Goal: Information Seeking & Learning: Find specific fact

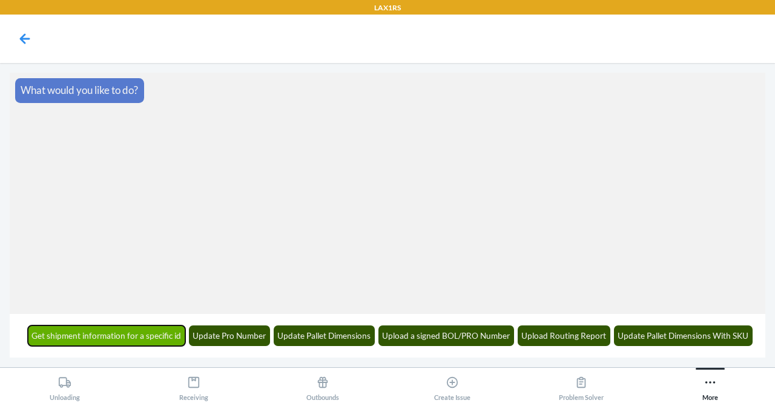
click at [105, 335] on button "Get shipment information for a specific id" at bounding box center [107, 335] width 158 height 21
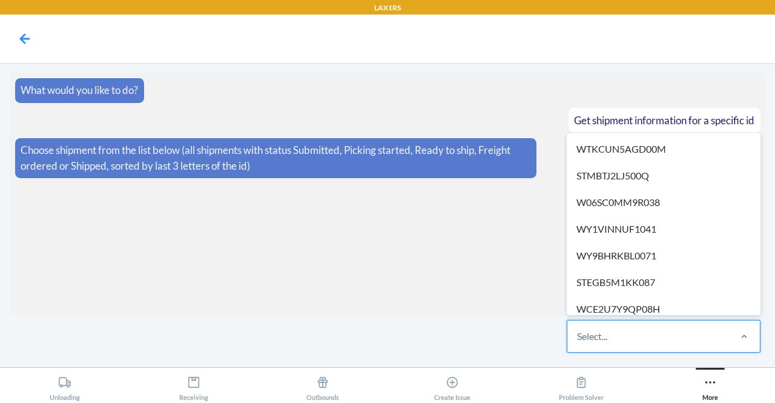
click at [618, 336] on div "Select..." at bounding box center [647, 335] width 161 height 31
click at [578, 336] on input "option WTKCUN5AGD00M focused, 1 of 582. 582 results available. Use Up and Down …" at bounding box center [577, 336] width 1 height 15
paste input "W6MO9QdKSHOO4"
type input "W6MO9QdKSHOO4"
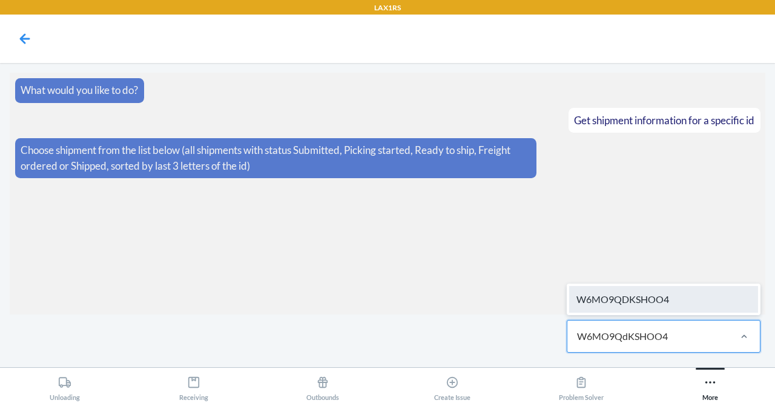
click at [607, 306] on div "W6MO9QDKSHOO4" at bounding box center [663, 299] width 189 height 27
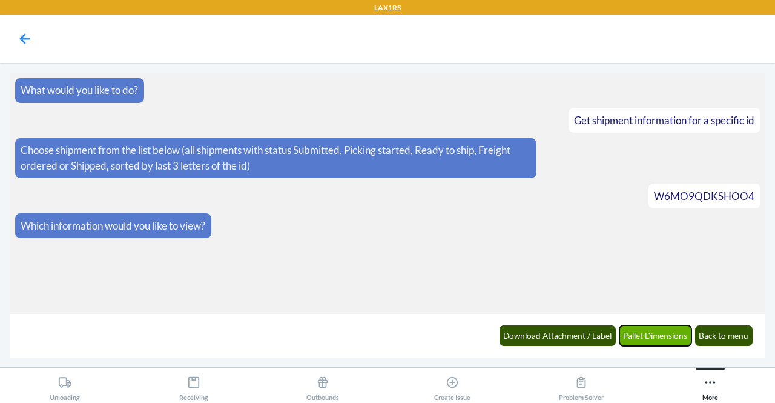
click at [654, 328] on button "Pallet Dimensions" at bounding box center [655, 335] width 73 height 21
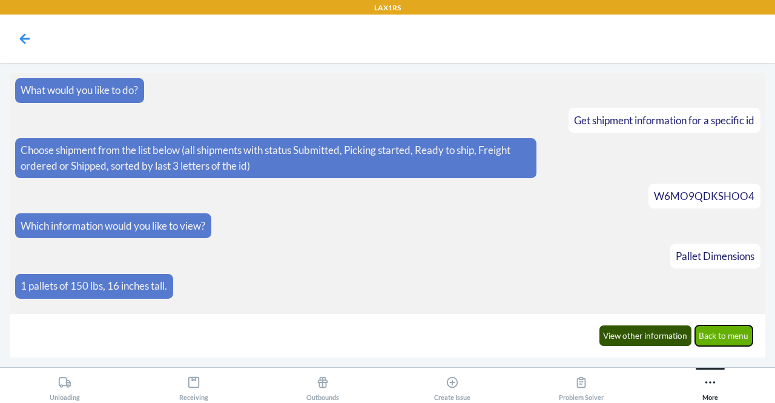
click at [714, 338] on button "Back to menu" at bounding box center [724, 335] width 58 height 21
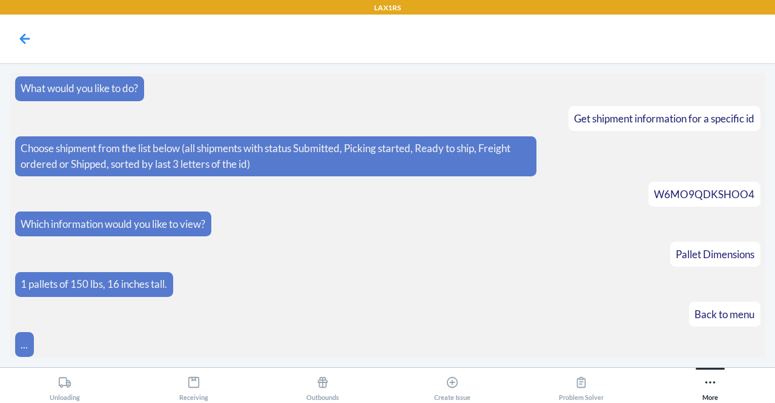
scroll to position [45, 0]
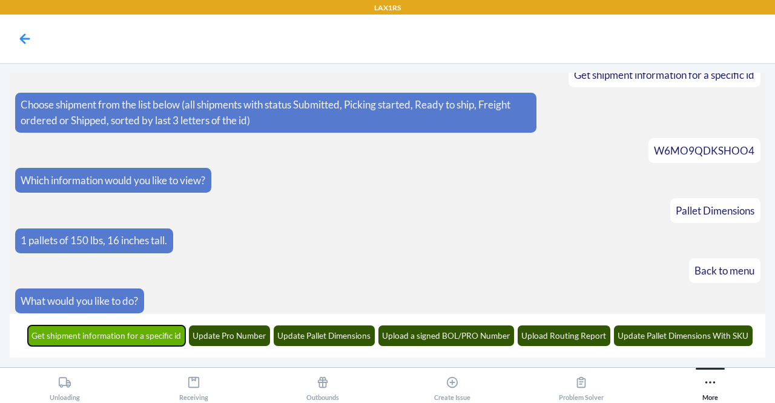
click at [148, 332] on button "Get shipment information for a specific id" at bounding box center [107, 335] width 158 height 21
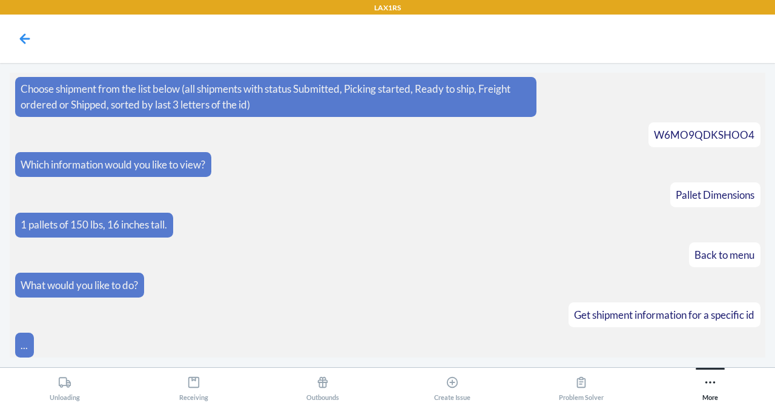
scroll to position [119, 0]
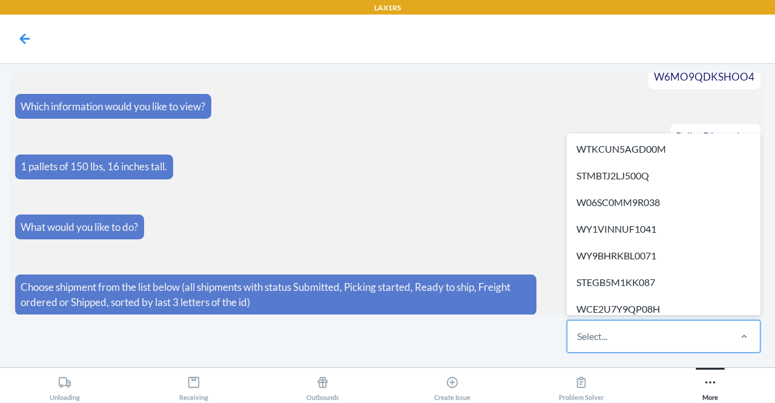
click at [589, 342] on div "Select..." at bounding box center [592, 336] width 30 height 15
click at [578, 342] on input "option WTKCUN5AGD00M focused, 1 of 582. 582 results available. Use Up and Down …" at bounding box center [577, 336] width 1 height 15
paste input "WZ96SZS7IQ93O"
type input "WZ96SZS7IQ93O"
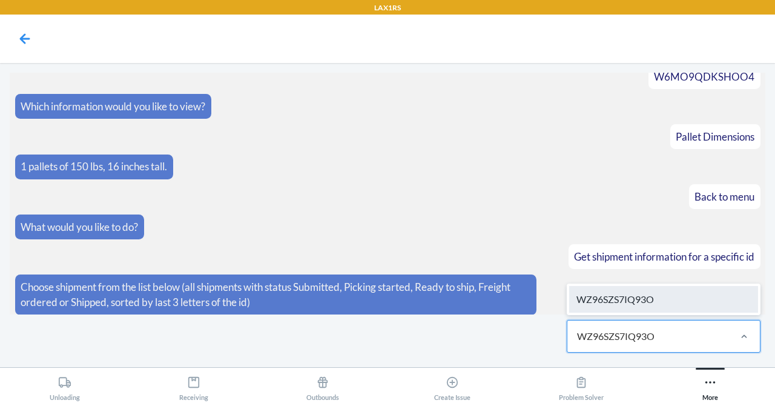
click at [671, 298] on div "WZ96SZS7IQ93O" at bounding box center [663, 299] width 189 height 27
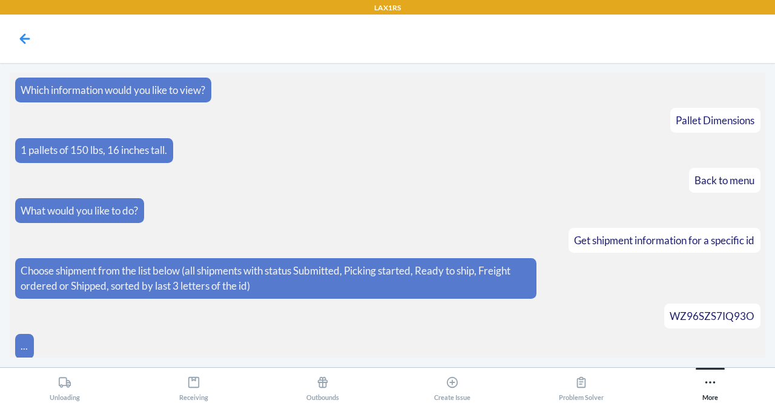
scroll to position [179, 0]
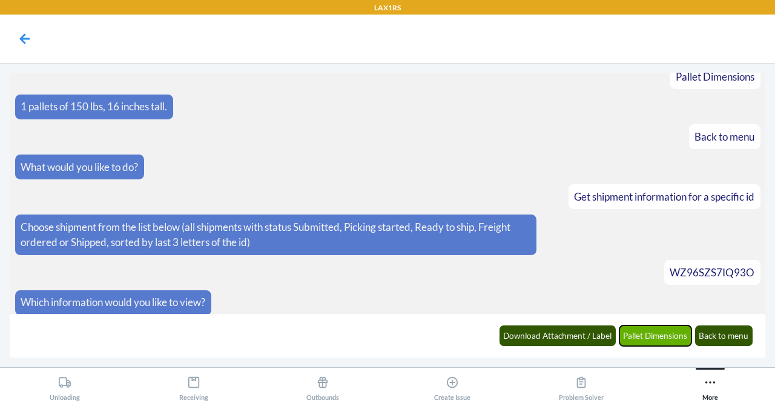
click at [642, 334] on button "Pallet Dimensions" at bounding box center [655, 335] width 73 height 21
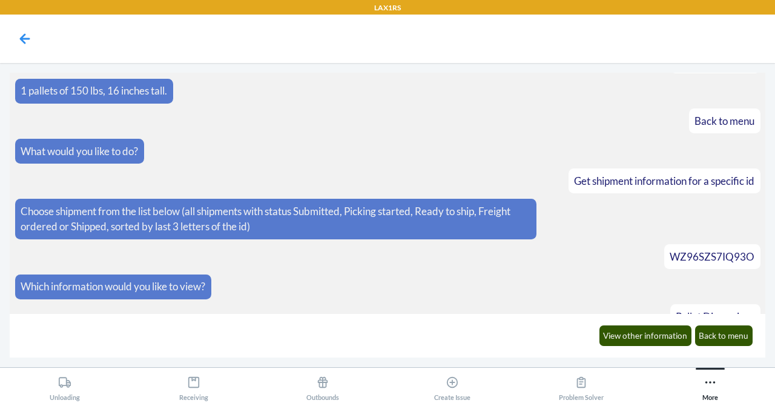
scroll to position [238, 0]
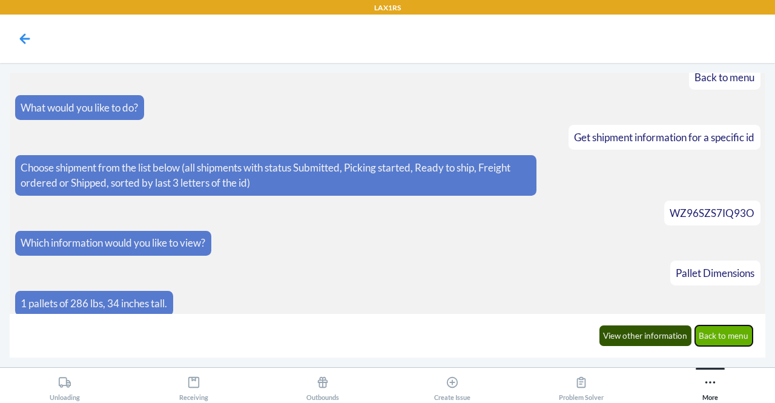
click at [715, 336] on button "Back to menu" at bounding box center [724, 335] width 58 height 21
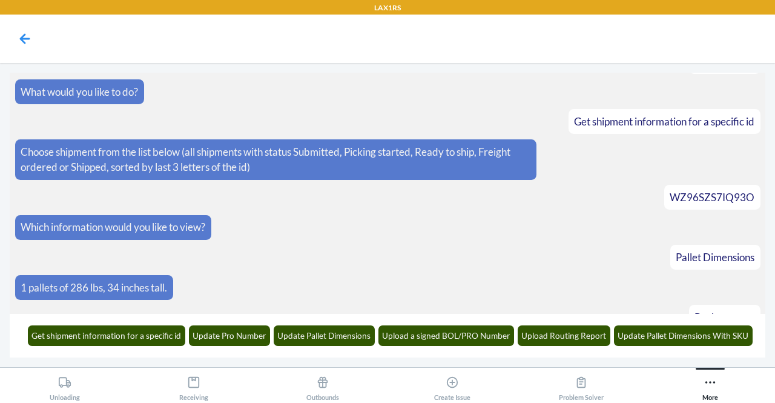
scroll to position [298, 0]
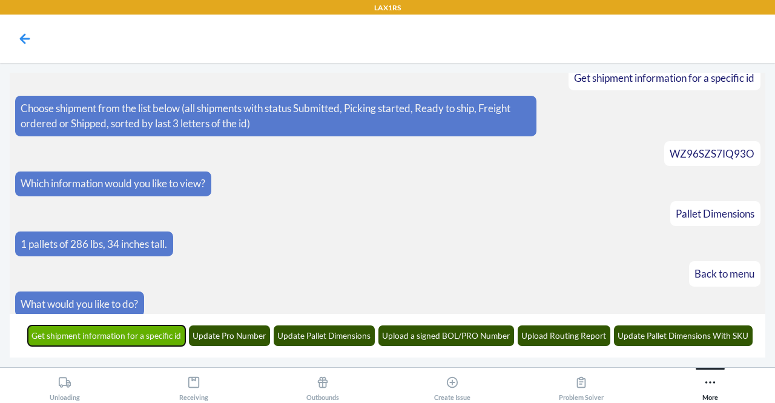
click at [171, 336] on button "Get shipment information for a specific id" at bounding box center [107, 335] width 158 height 21
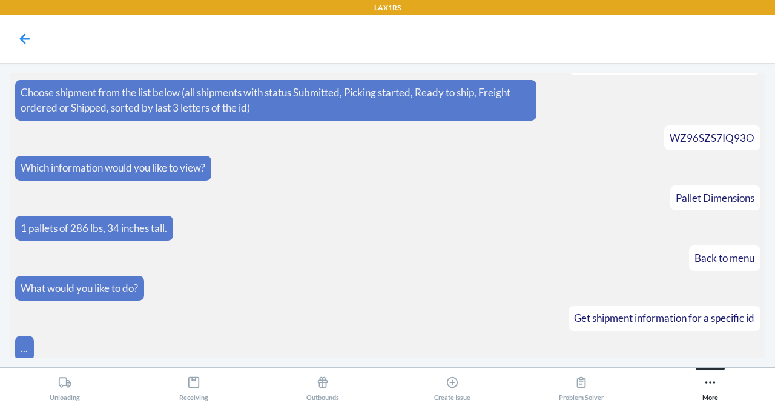
scroll to position [372, 0]
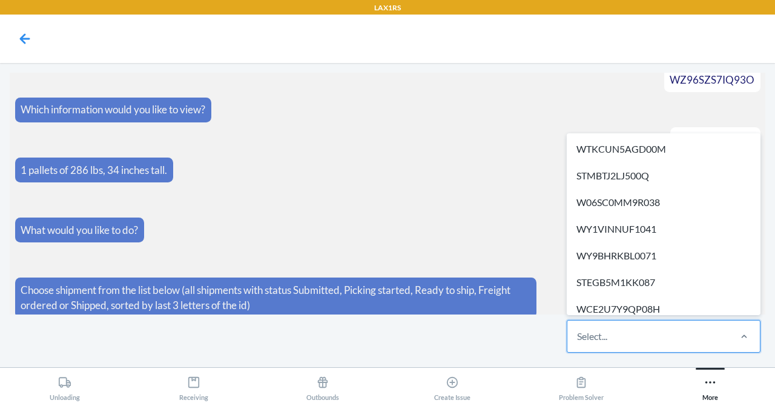
click at [615, 342] on div "Select..." at bounding box center [647, 335] width 161 height 31
click at [578, 342] on input "option WTKCUN5AGD00M focused, 1 of 582. 582 results available. Use Up and Down …" at bounding box center [577, 336] width 1 height 15
paste input "WX8SP2IPUZNUR"
type input "WX8SP2IPUZNUR"
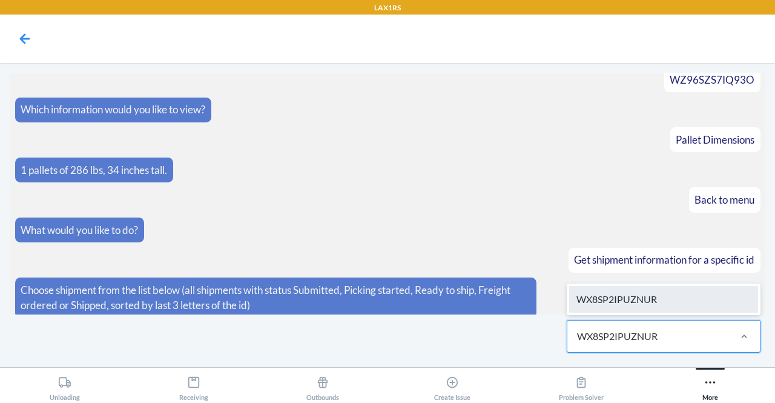
click at [636, 296] on div "WX8SP2IPUZNUR" at bounding box center [663, 299] width 189 height 27
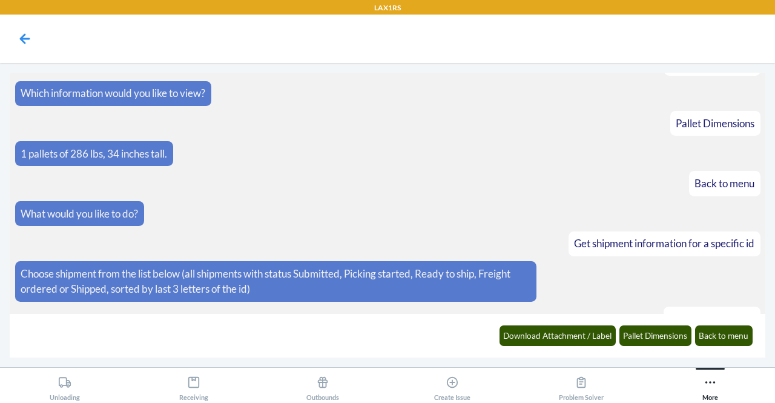
scroll to position [432, 0]
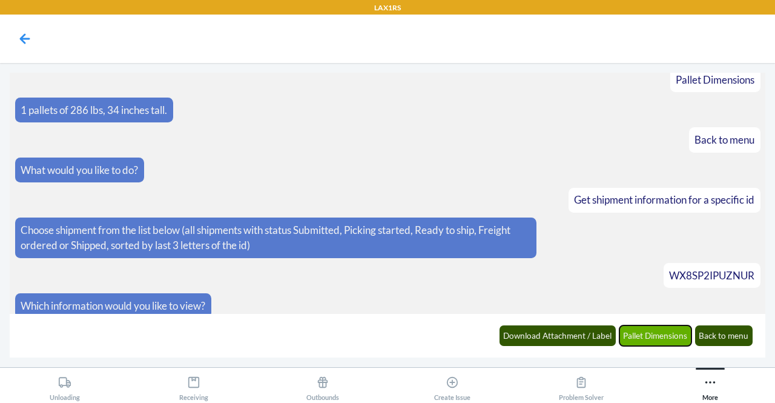
click at [658, 335] on button "Pallet Dimensions" at bounding box center [655, 335] width 73 height 21
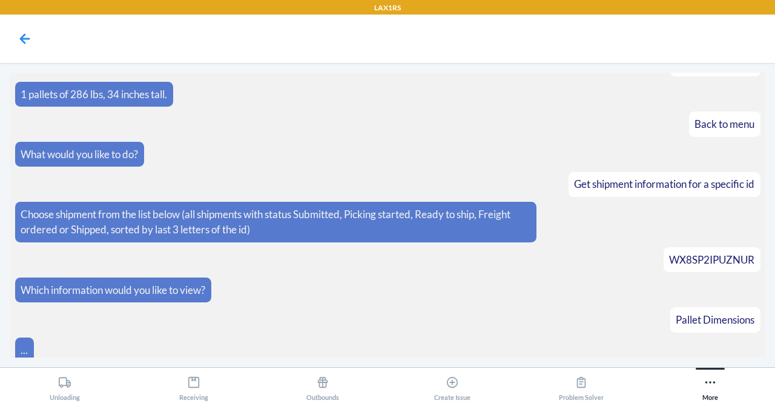
scroll to position [491, 0]
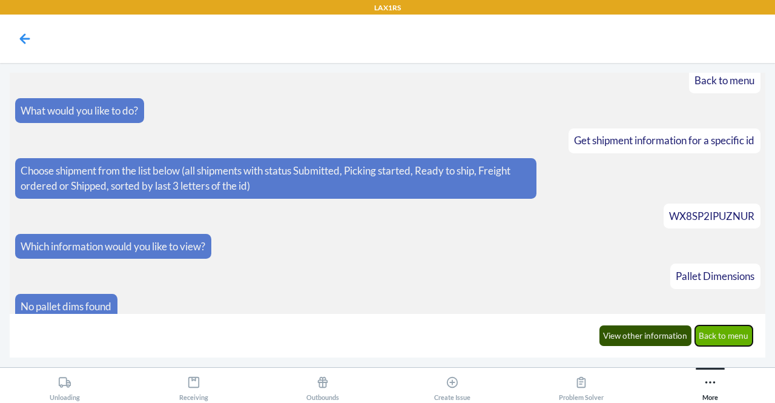
click at [731, 334] on button "Back to menu" at bounding box center [724, 335] width 58 height 21
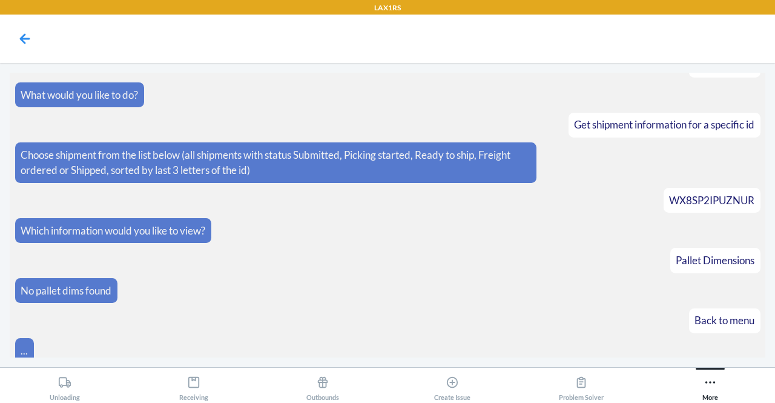
scroll to position [550, 0]
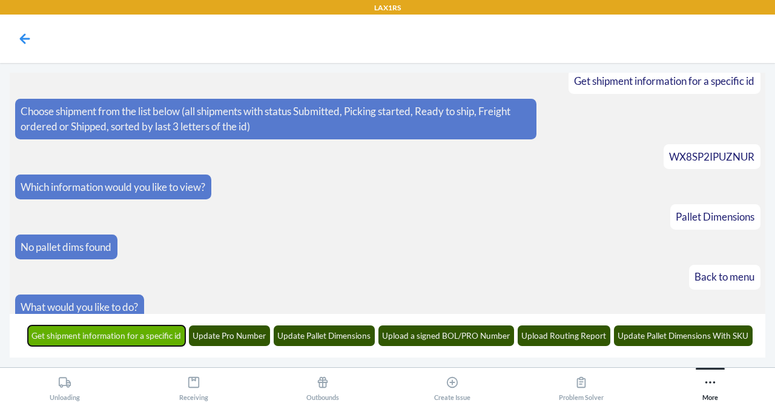
click at [165, 337] on button "Get shipment information for a specific id" at bounding box center [107, 335] width 158 height 21
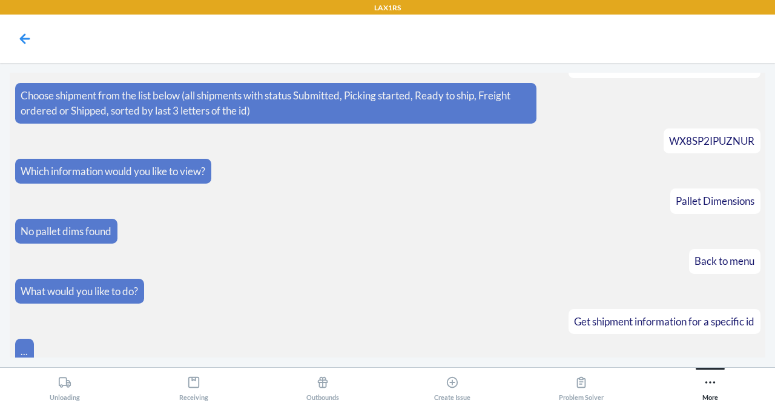
scroll to position [624, 0]
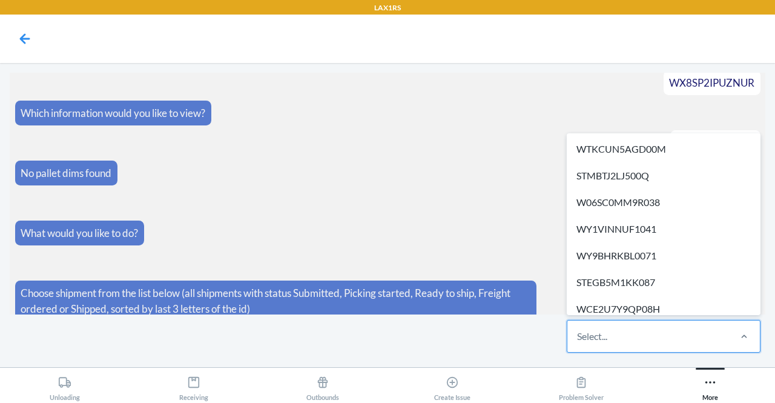
click at [625, 340] on div "Select..." at bounding box center [647, 335] width 161 height 31
click at [578, 340] on input "option WTKCUN5AGD00M focused, 1 of 582. 582 results available. Use Up and Down …" at bounding box center [577, 336] width 1 height 15
type input "i11"
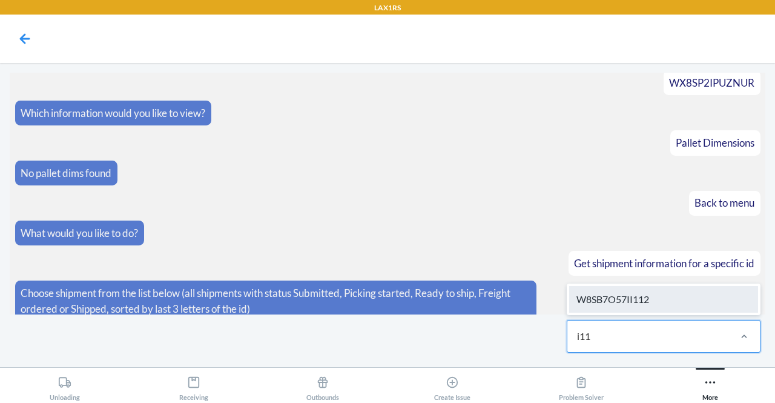
click at [688, 304] on div "W8SB7O57II112" at bounding box center [663, 299] width 189 height 27
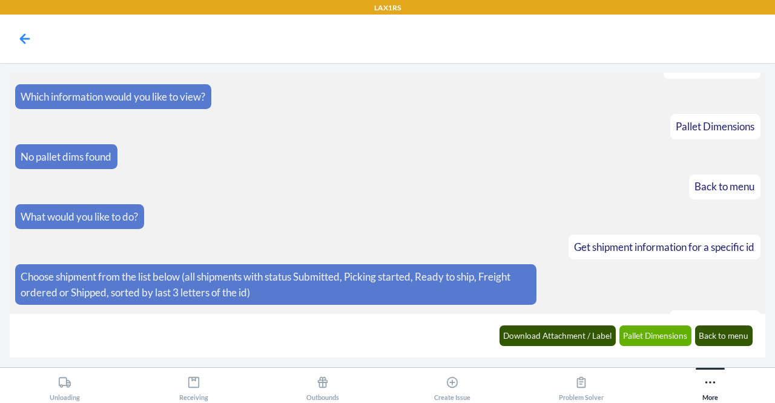
scroll to position [684, 0]
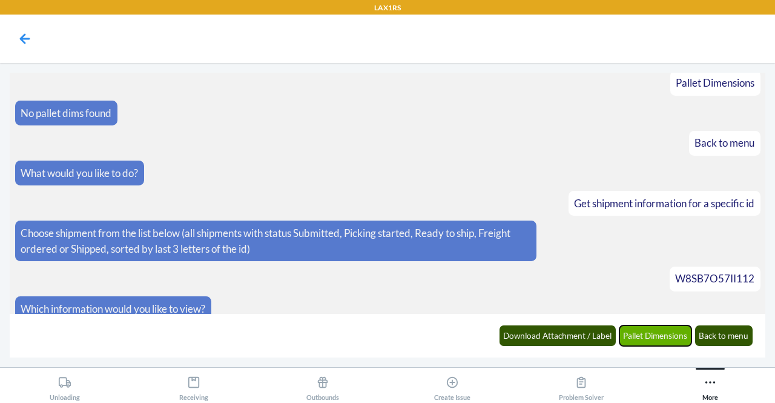
click at [650, 339] on button "Pallet Dimensions" at bounding box center [655, 335] width 73 height 21
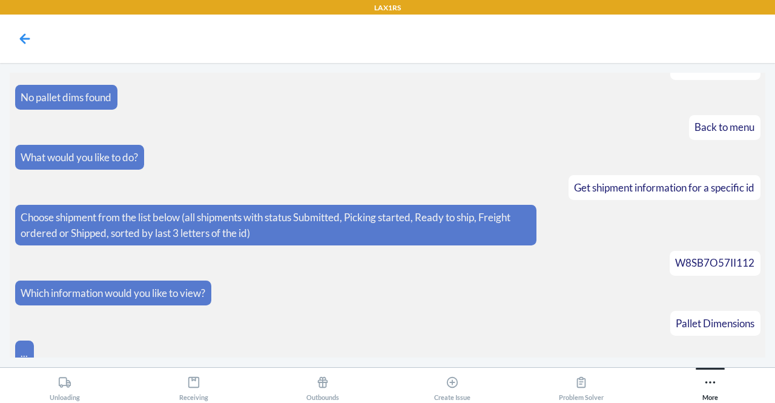
scroll to position [743, 0]
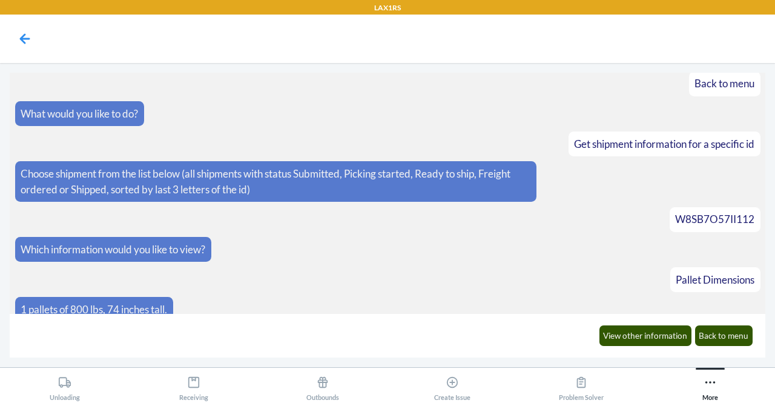
click at [106, 301] on p "1 pallets of 800 lbs, 74 inches tall." at bounding box center [94, 309] width 146 height 16
click at [557, 237] on article "Which information would you like to view?" at bounding box center [387, 249] width 745 height 25
click at [555, 237] on article "Which information would you like to view?" at bounding box center [387, 249] width 745 height 25
click at [719, 332] on button "Back to menu" at bounding box center [724, 335] width 58 height 21
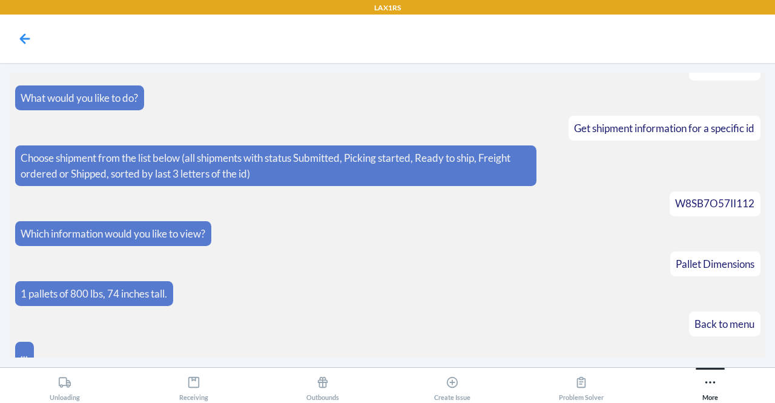
scroll to position [803, 0]
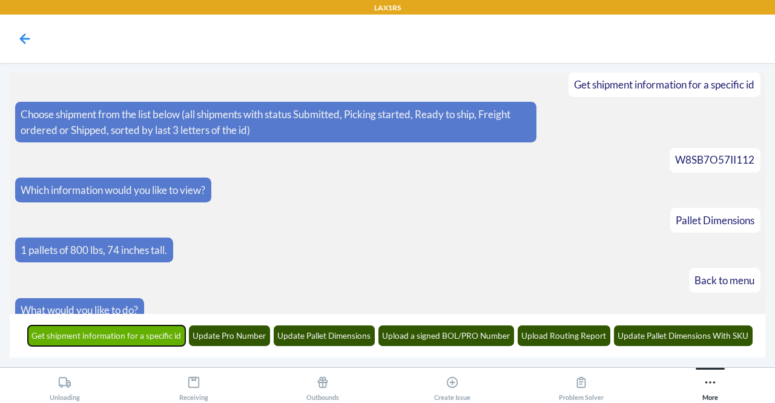
click at [83, 336] on button "Get shipment information for a specific id" at bounding box center [107, 335] width 158 height 21
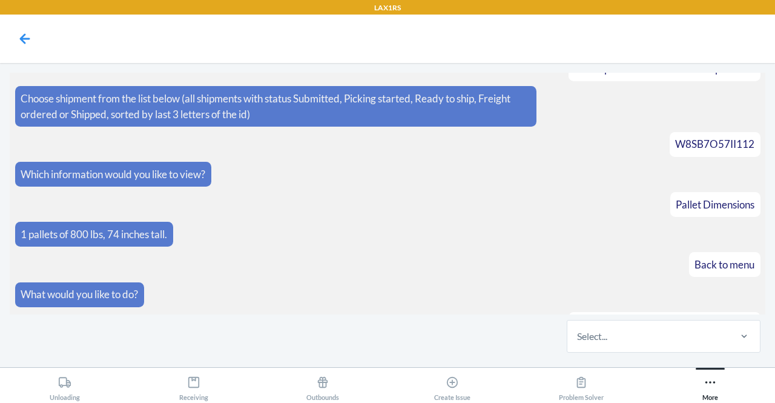
scroll to position [876, 0]
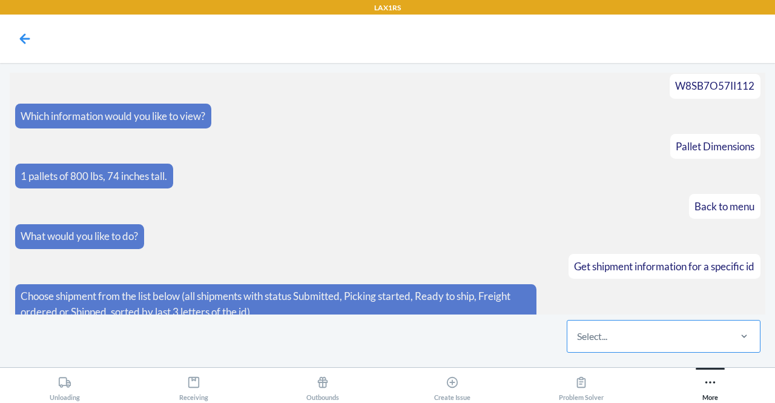
click at [585, 336] on div "Select..." at bounding box center [592, 336] width 30 height 15
click at [578, 336] on input "Select..." at bounding box center [577, 336] width 1 height 15
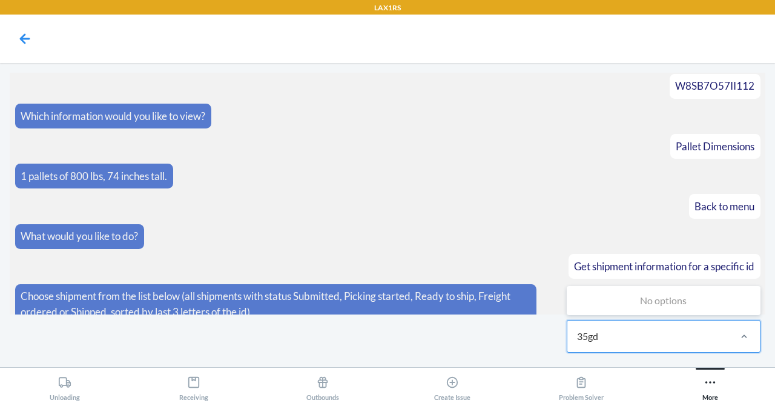
click at [585, 336] on input "35gd" at bounding box center [588, 336] width 23 height 15
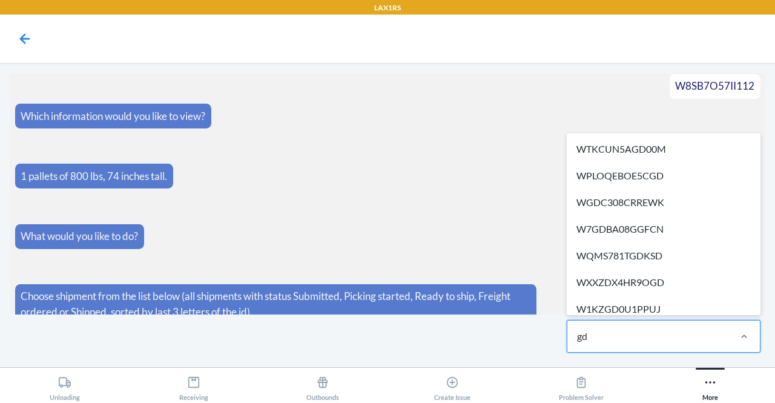
type input "g"
click at [599, 337] on div "Select..." at bounding box center [592, 336] width 30 height 15
click at [578, 337] on input "option WTKCUN5AGD00M focused, 1 of 582. 582 results available. Use Up and Down …" at bounding box center [577, 336] width 1 height 15
paste input "WMVGHMSN935GD"
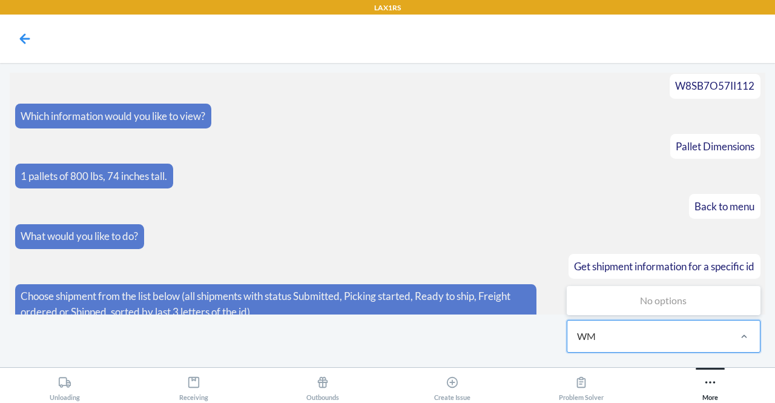
type input "W"
type input "ft4g"
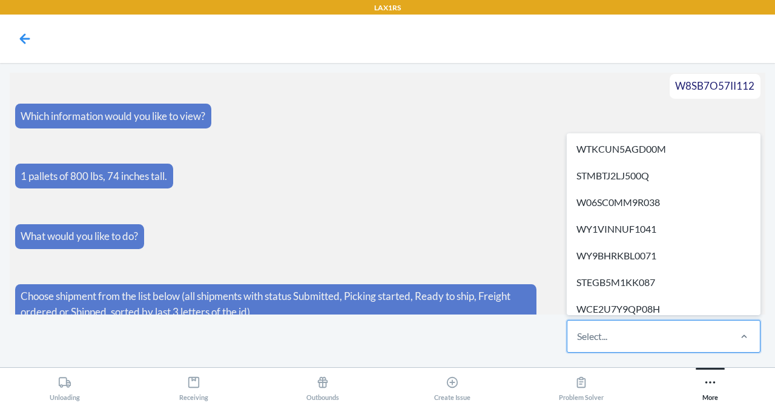
click at [604, 332] on div "Select..." at bounding box center [592, 336] width 30 height 15
click at [578, 332] on input "option WTKCUN5AGD00M focused, 1 of 582. 582 results available. Use Up and Down …" at bounding box center [577, 336] width 1 height 15
paste input "WC7C8NDAATIEB"
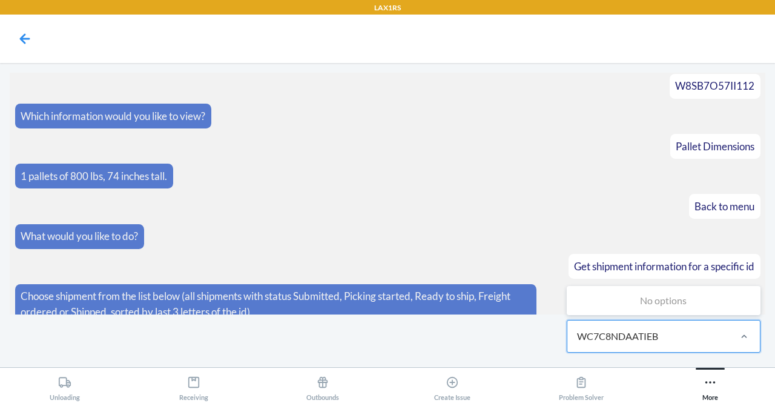
type input "WC7C8NDAATIEB"
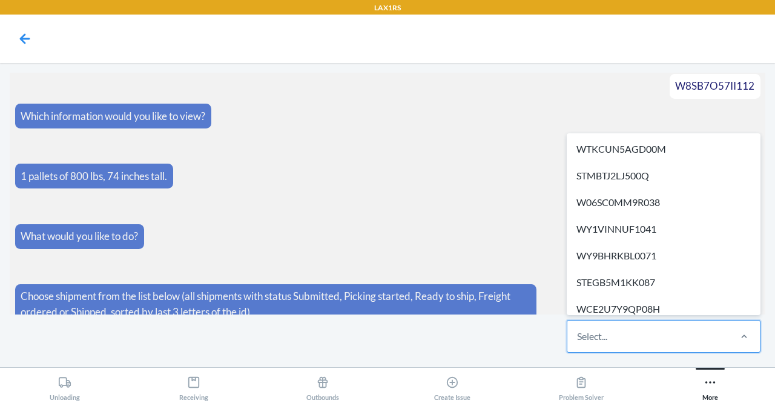
click at [581, 344] on div "Select..." at bounding box center [647, 335] width 161 height 31
click at [578, 343] on input "option WTKCUN5AGD00M focused, 1 of 582. 582 results available. Use Up and Down …" at bounding box center [577, 336] width 1 height 15
paste input "W5QPLXGS2OIOZ"
type input "W5QPLXGS2OIOZ"
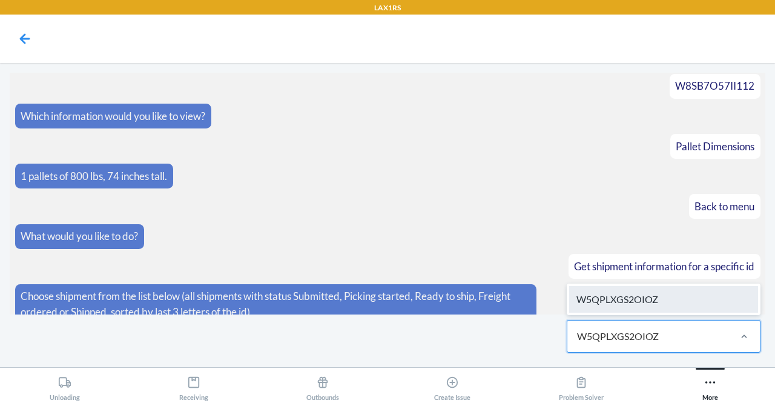
click at [617, 306] on div "W5QPLXGS2OIOZ" at bounding box center [663, 299] width 189 height 27
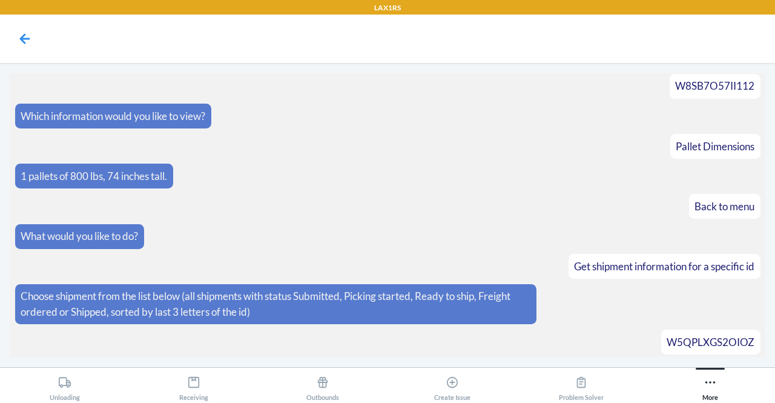
scroll to position [893, 0]
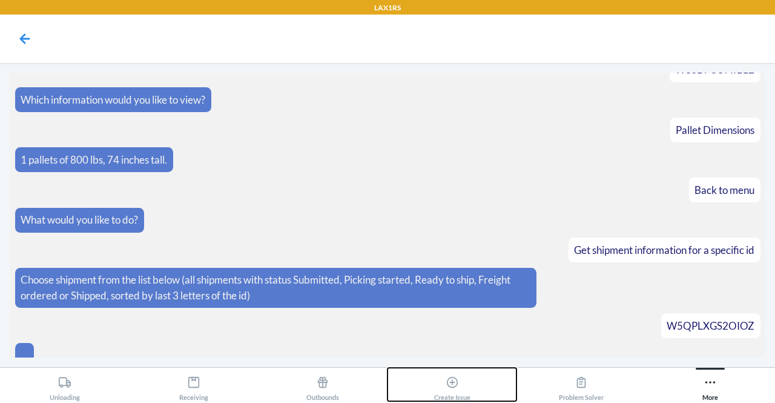
click at [398, 380] on button "Create Issue" at bounding box center [451, 383] width 129 height 33
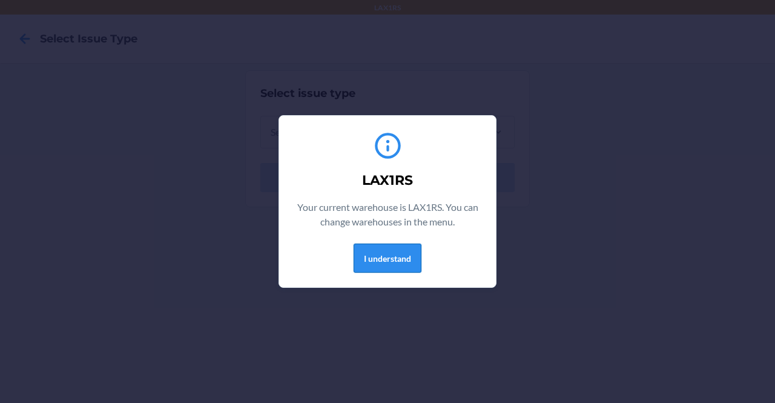
click at [392, 256] on button "I understand" at bounding box center [387, 257] width 68 height 29
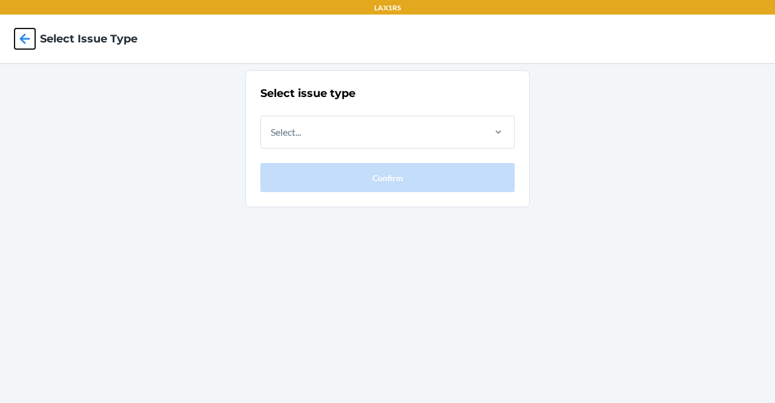
click at [28, 39] on icon at bounding box center [25, 38] width 10 height 10
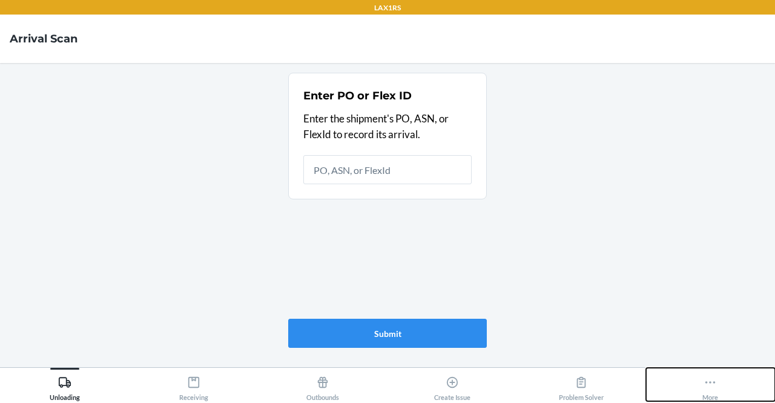
click at [705, 378] on icon at bounding box center [709, 381] width 13 height 13
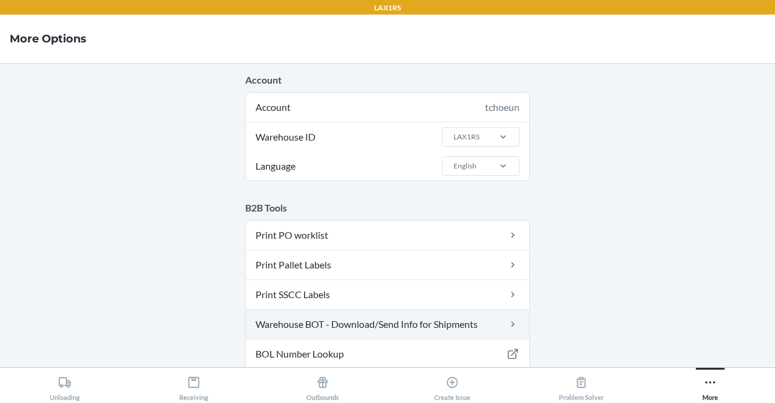
click at [401, 321] on link "Warehouse BOT - Download/Send Info for Shipments" at bounding box center [387, 323] width 283 height 29
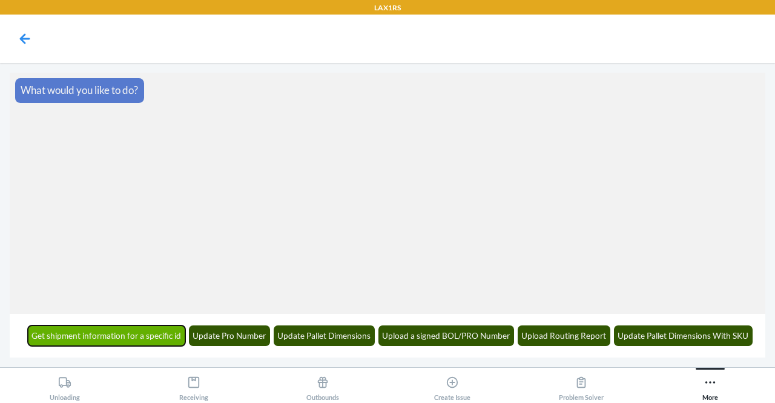
click at [150, 332] on button "Get shipment information for a specific id" at bounding box center [107, 335] width 158 height 21
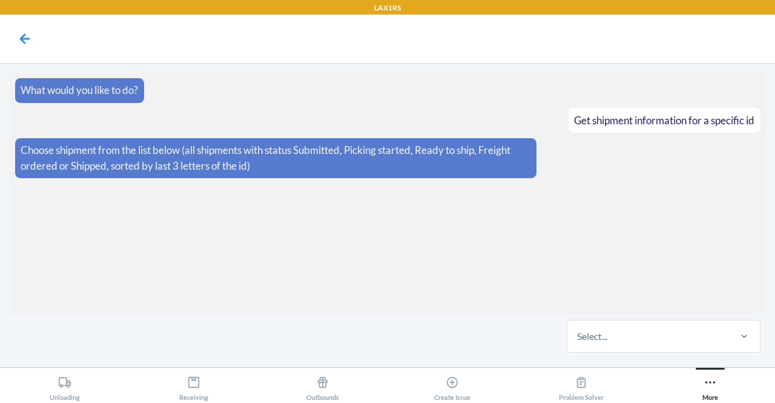
click at [338, 344] on div "Select..." at bounding box center [387, 335] width 755 height 43
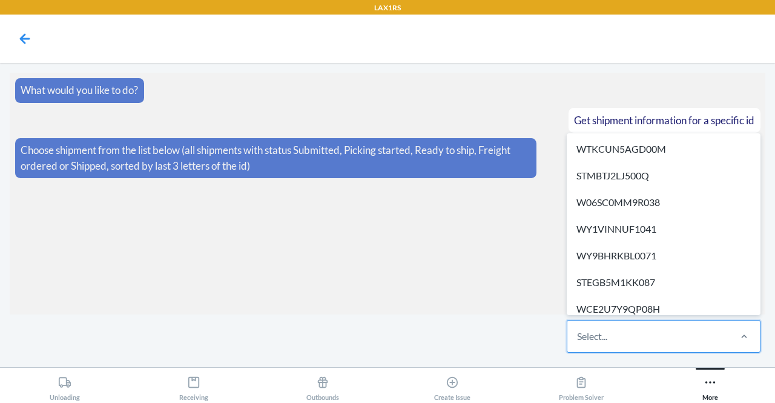
click at [582, 343] on div "Select..." at bounding box center [647, 335] width 161 height 31
click at [578, 343] on input "option WTKCUN5AGD00M focused, 1 of 582. 582 results available. Use Up and Down …" at bounding box center [577, 336] width 1 height 15
paste input "W5QPLXGS2OIOZ"
type input "W5QPLXGS2OIOZ"
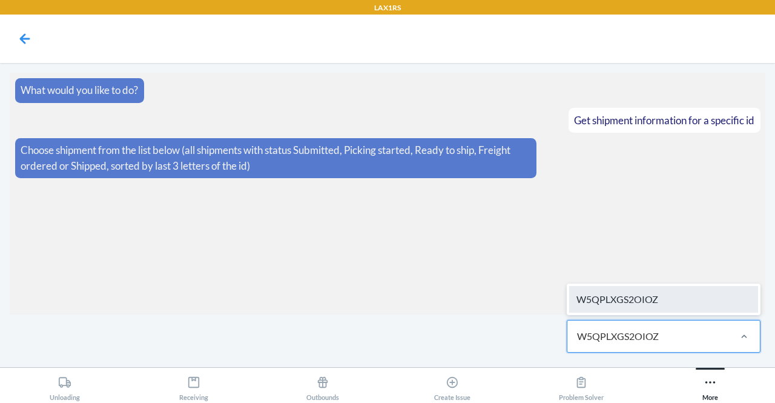
click at [648, 302] on div "W5QPLXGS2OIOZ" at bounding box center [663, 299] width 189 height 27
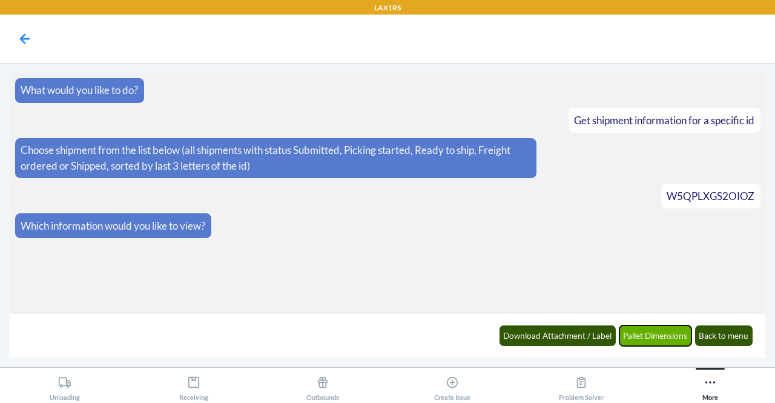
click at [660, 330] on button "Pallet Dimensions" at bounding box center [655, 335] width 73 height 21
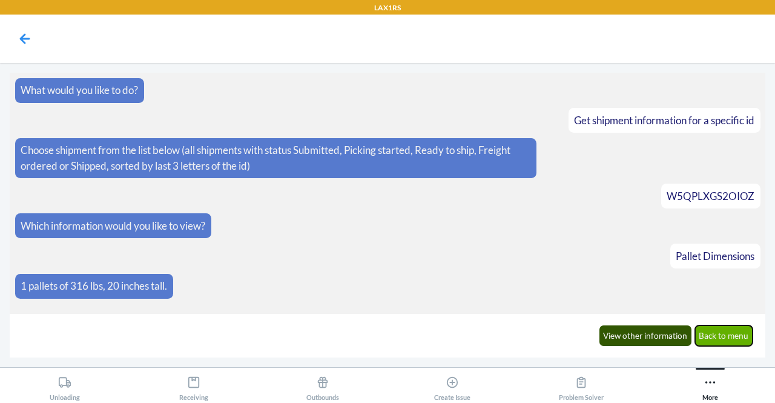
click at [725, 333] on button "Back to menu" at bounding box center [724, 335] width 58 height 21
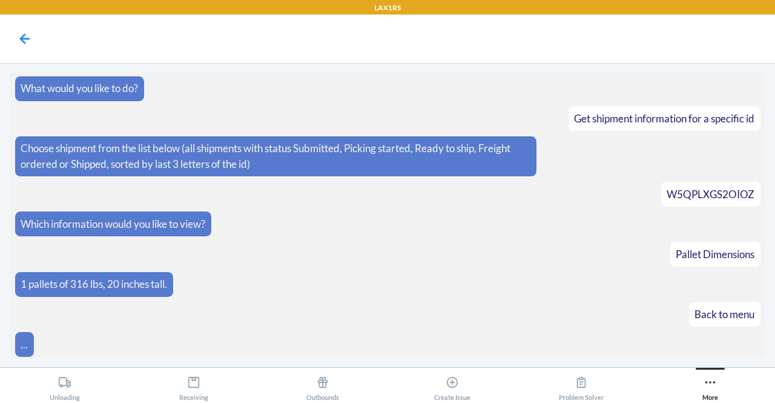
scroll to position [45, 0]
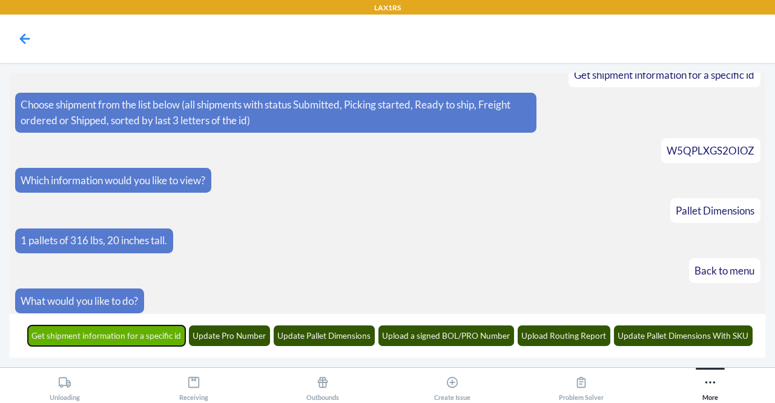
click at [150, 340] on button "Get shipment information for a specific id" at bounding box center [107, 335] width 158 height 21
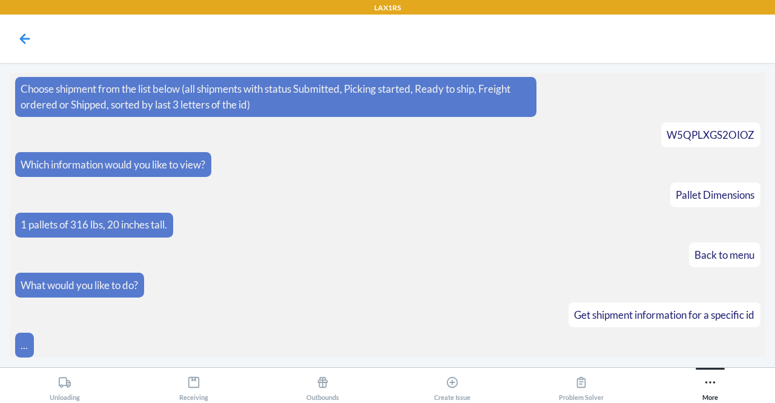
scroll to position [119, 0]
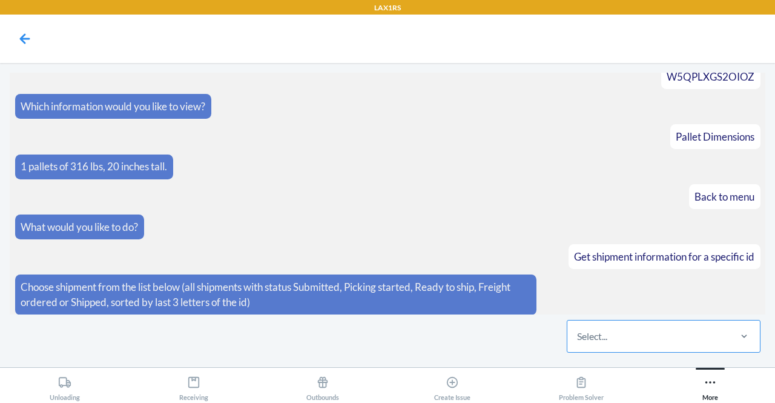
click at [595, 341] on div "Select..." at bounding box center [592, 336] width 30 height 15
click at [578, 341] on input "Select..." at bounding box center [577, 336] width 1 height 15
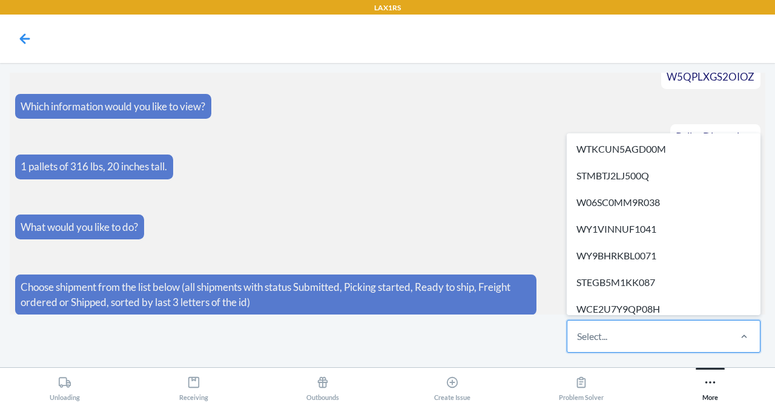
paste input "WWNGESM4Y9664"
type input "WWNGESM4Y9664"
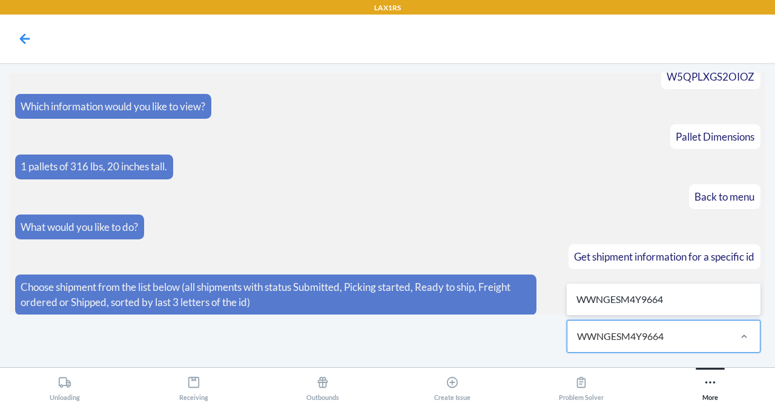
click at [595, 341] on input "WWNGESM4Y9664" at bounding box center [621, 336] width 89 height 15
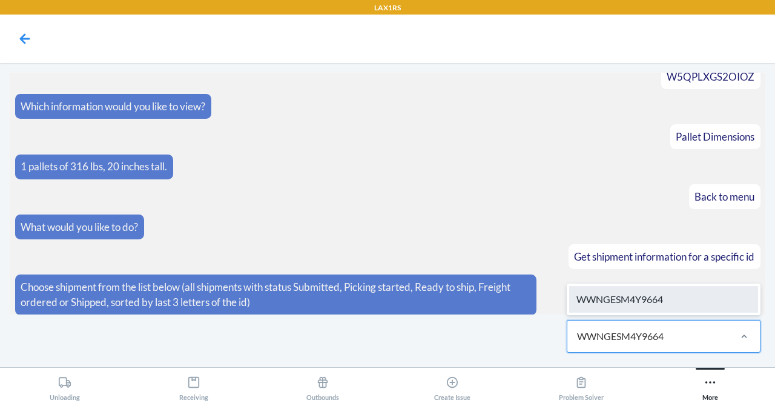
click at [623, 303] on div "WWNGESM4Y9664" at bounding box center [663, 299] width 189 height 27
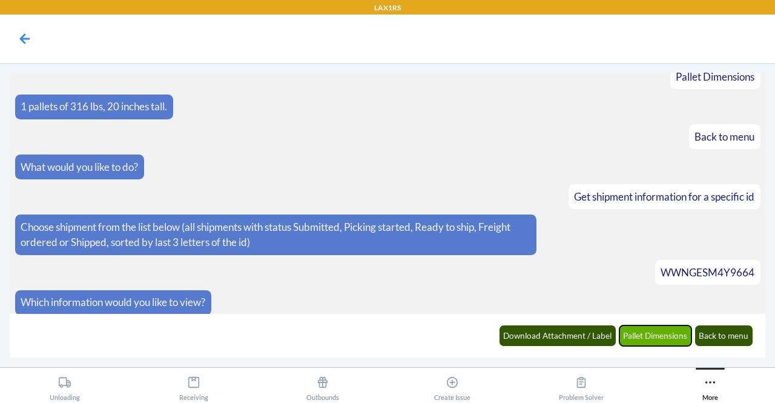
click at [648, 337] on button "Pallet Dimensions" at bounding box center [655, 335] width 73 height 21
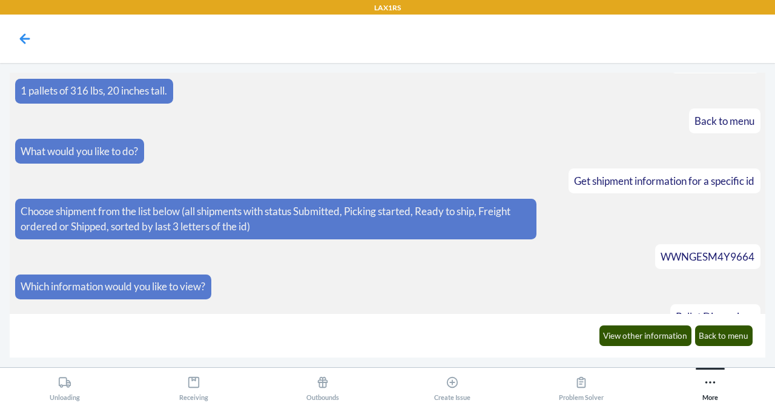
scroll to position [238, 0]
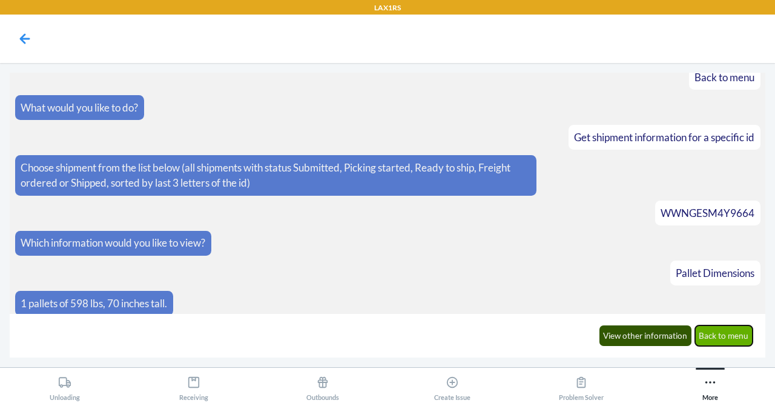
click at [720, 340] on button "Back to menu" at bounding box center [724, 335] width 58 height 21
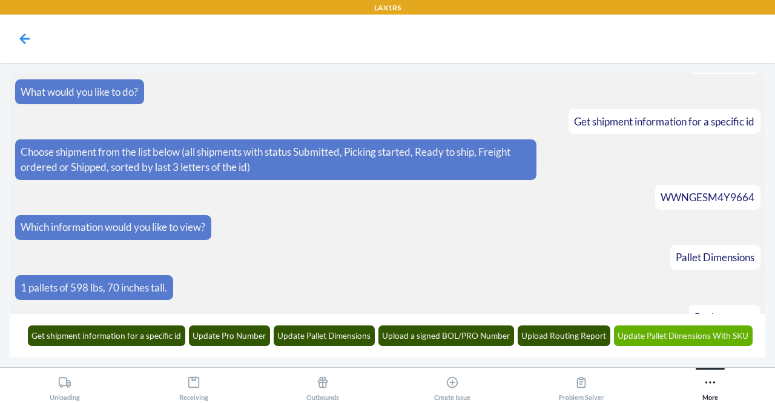
scroll to position [298, 0]
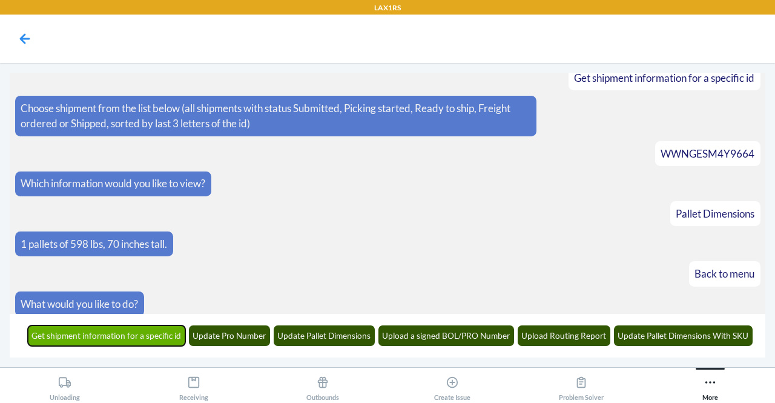
click at [146, 342] on button "Get shipment information for a specific id" at bounding box center [107, 335] width 158 height 21
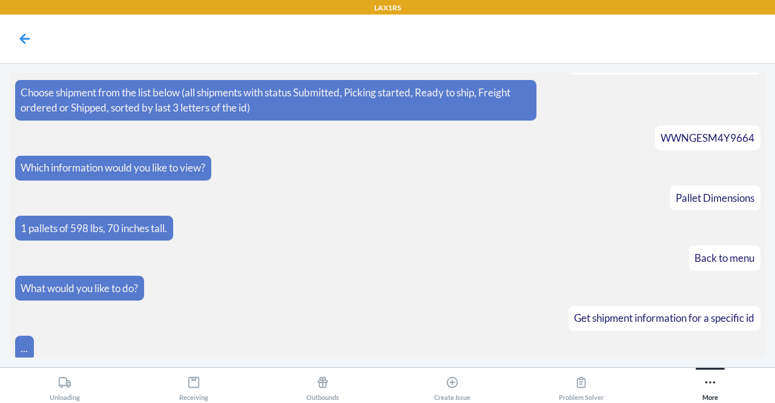
scroll to position [372, 0]
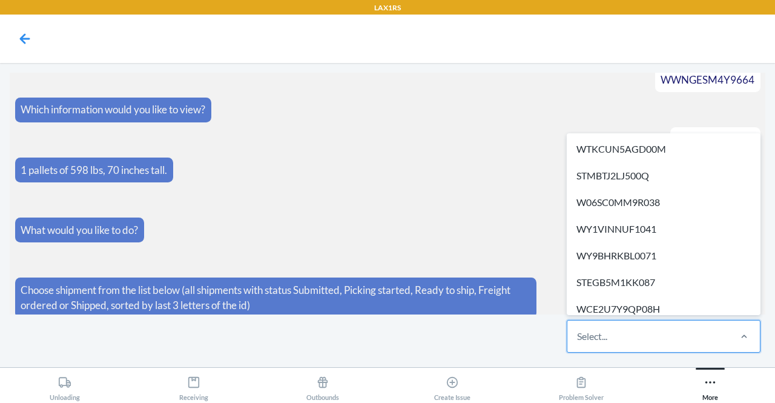
click at [594, 349] on div "Select..." at bounding box center [647, 335] width 161 height 31
click at [578, 343] on input "option WTKCUN5AGD00M focused, 1 of 582. 582 results available. Use Up and Down …" at bounding box center [577, 336] width 1 height 15
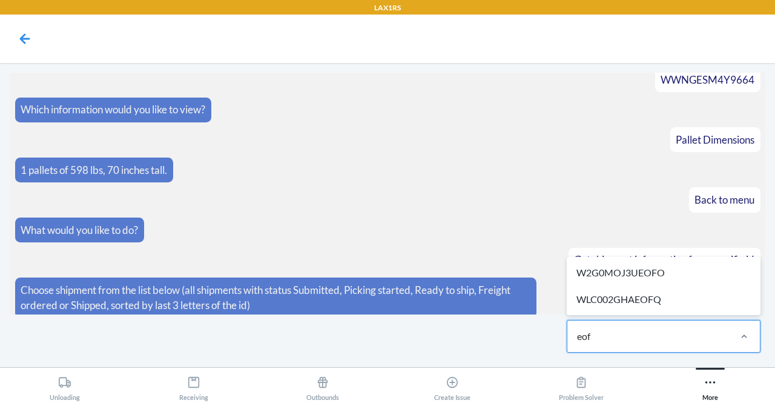
type input "eofq"
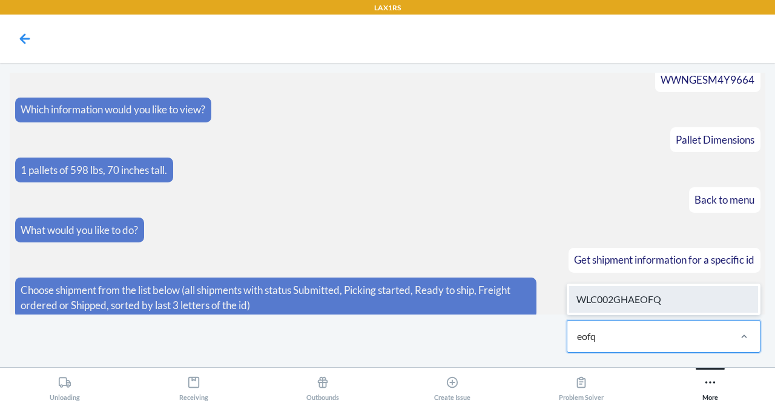
click at [671, 303] on div "WLC002GHAEOFQ" at bounding box center [663, 299] width 189 height 27
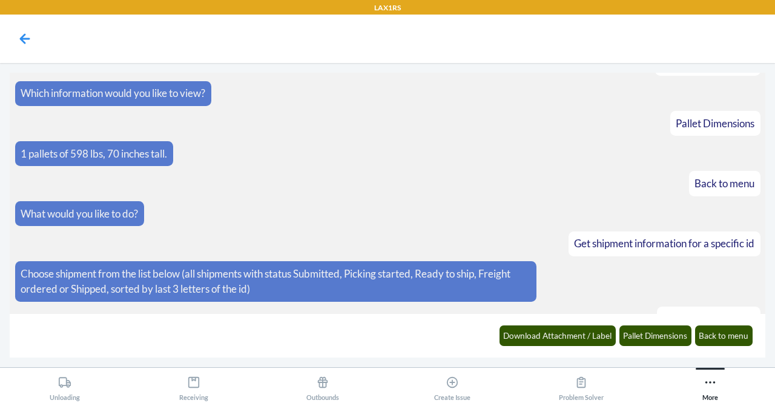
scroll to position [432, 0]
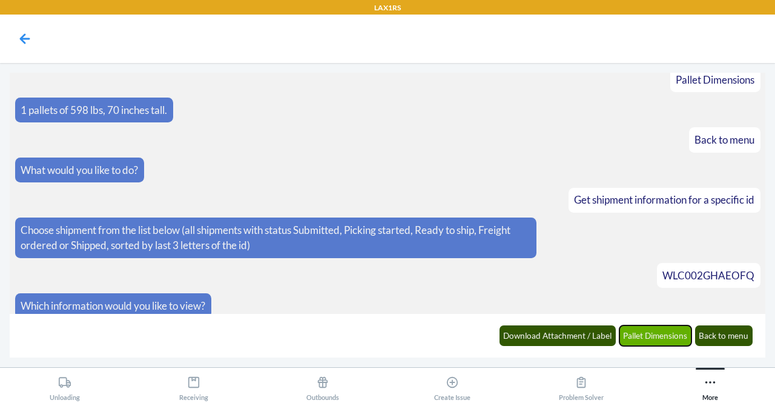
click at [656, 334] on button "Pallet Dimensions" at bounding box center [655, 335] width 73 height 21
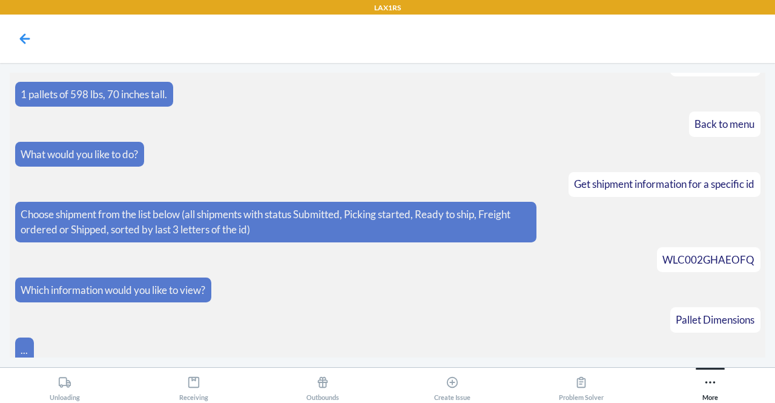
scroll to position [703, 0]
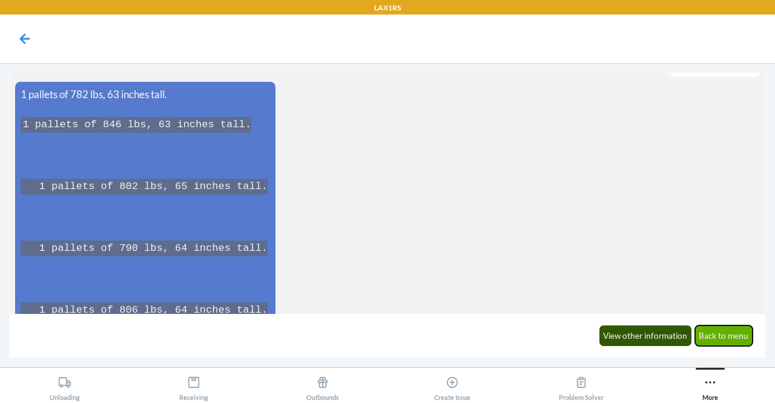
click at [717, 339] on button "Back to menu" at bounding box center [724, 335] width 58 height 21
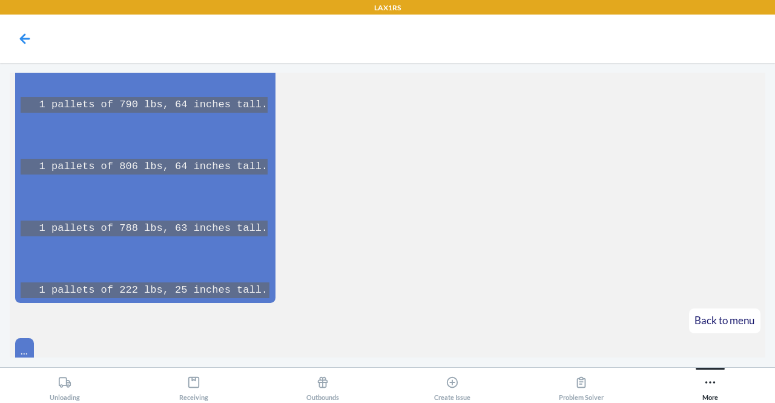
scroll to position [890, 0]
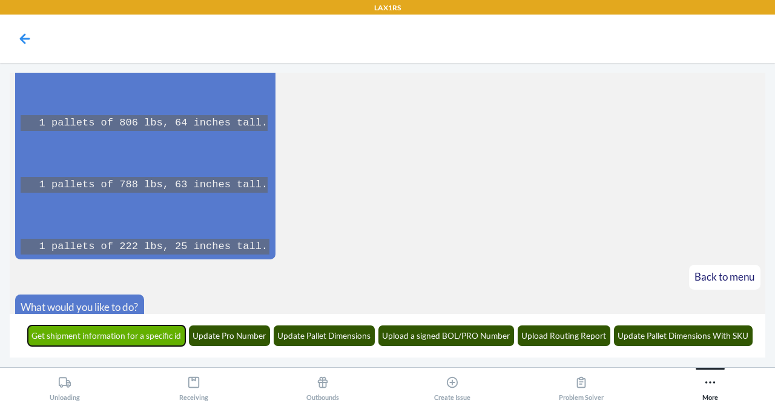
click at [169, 333] on button "Get shipment information for a specific id" at bounding box center [107, 335] width 158 height 21
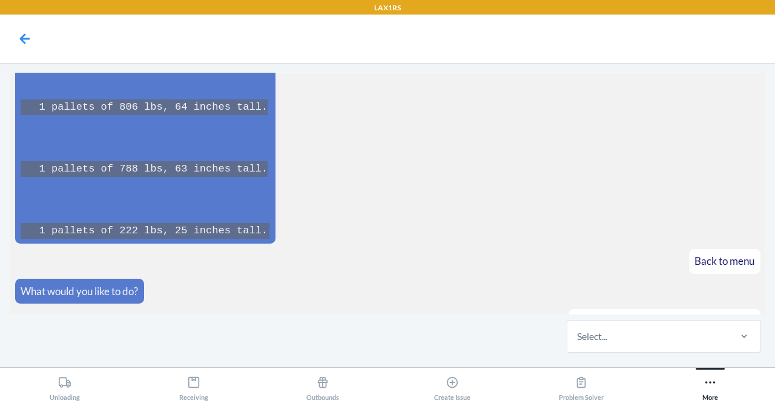
scroll to position [964, 0]
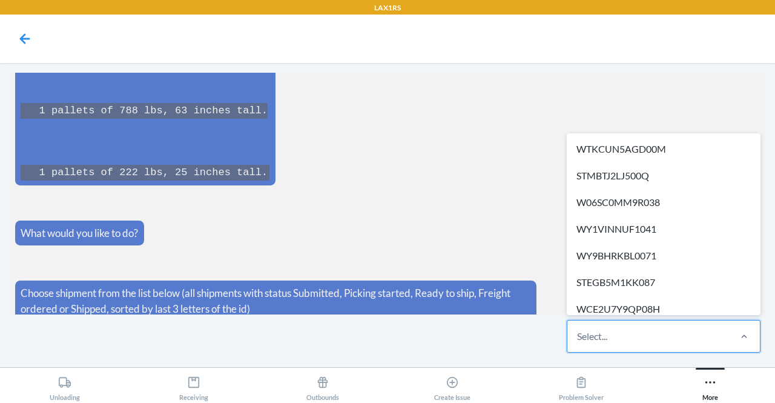
click at [596, 341] on div "Select..." at bounding box center [592, 336] width 30 height 15
click at [578, 341] on input "option WTKCUN5AGD00M focused, 1 of 582. 582 results available. Use Up and Down …" at bounding box center [577, 336] width 1 height 15
paste input "W1O0HKS2ASS68"
type input "W1O0HKS2ASS68"
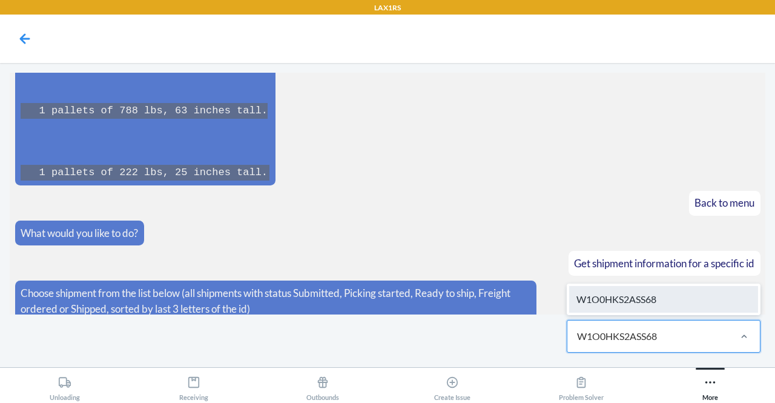
click at [657, 302] on div "W1O0HKS2ASS68" at bounding box center [663, 299] width 189 height 27
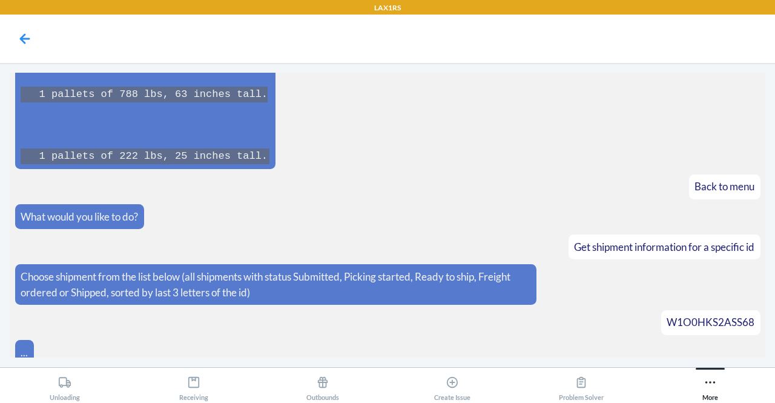
scroll to position [1024, 0]
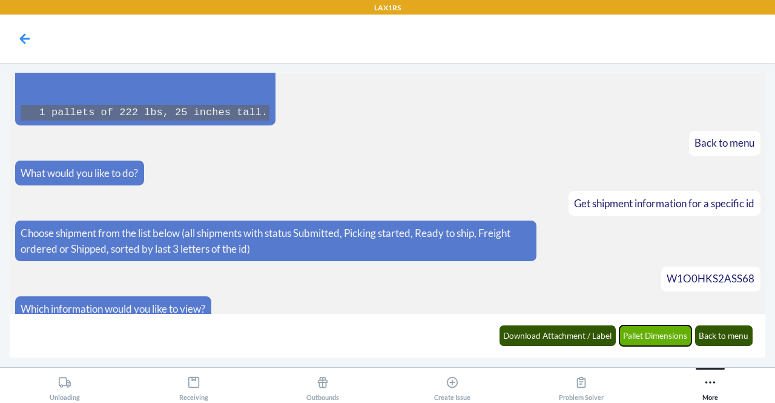
click at [657, 333] on button "Pallet Dimensions" at bounding box center [655, 335] width 73 height 21
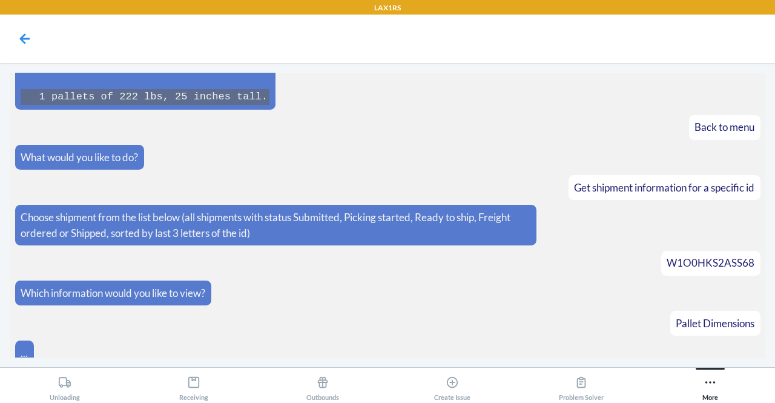
scroll to position [1237, 0]
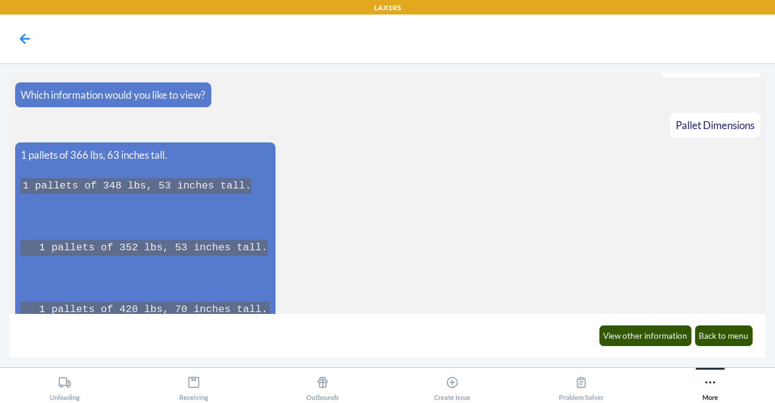
click at [749, 153] on article "1 pallets of 366 lbs, 63 inches tall. 1 pallets of 348 lbs, 53 inches tall. 1 p…" at bounding box center [387, 231] width 745 height 179
